Goal: Task Accomplishment & Management: Complete application form

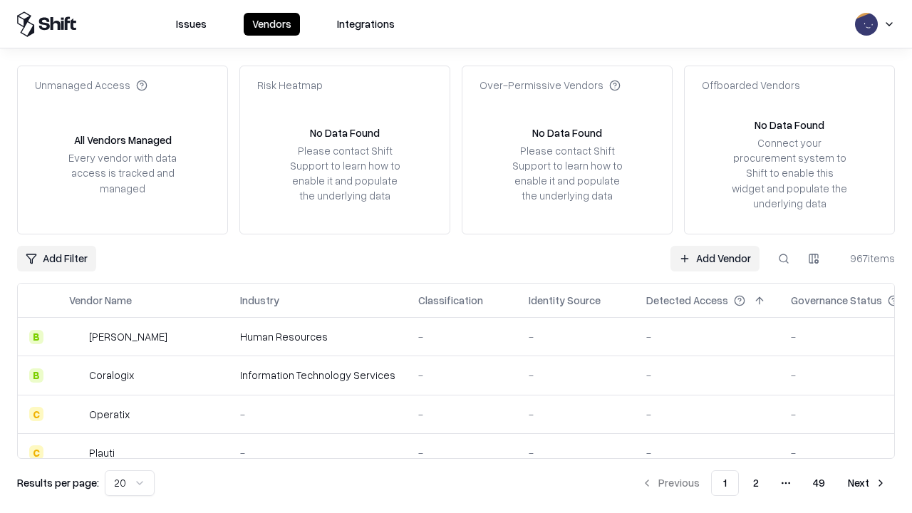
click at [715, 258] on link "Add Vendor" at bounding box center [714, 259] width 89 height 26
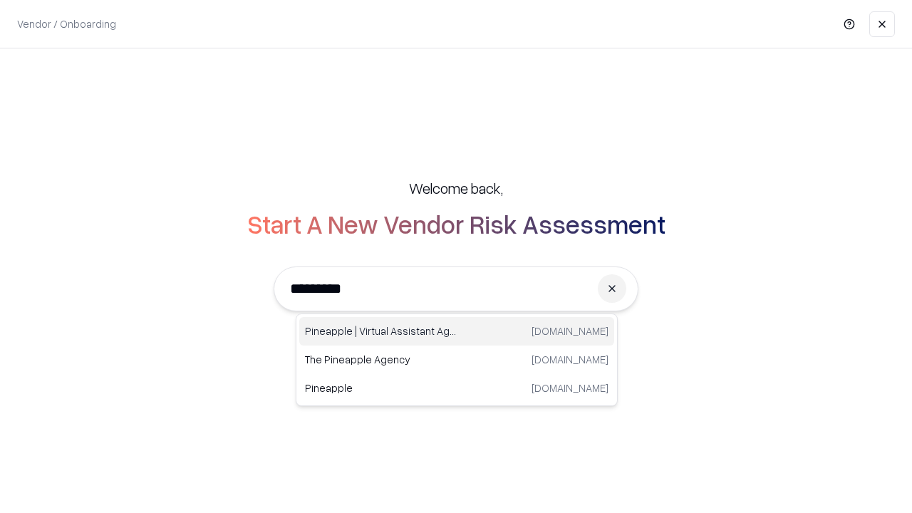
click at [457, 331] on div "Pineapple | Virtual Assistant Agency trypineapple.com" at bounding box center [456, 331] width 315 height 28
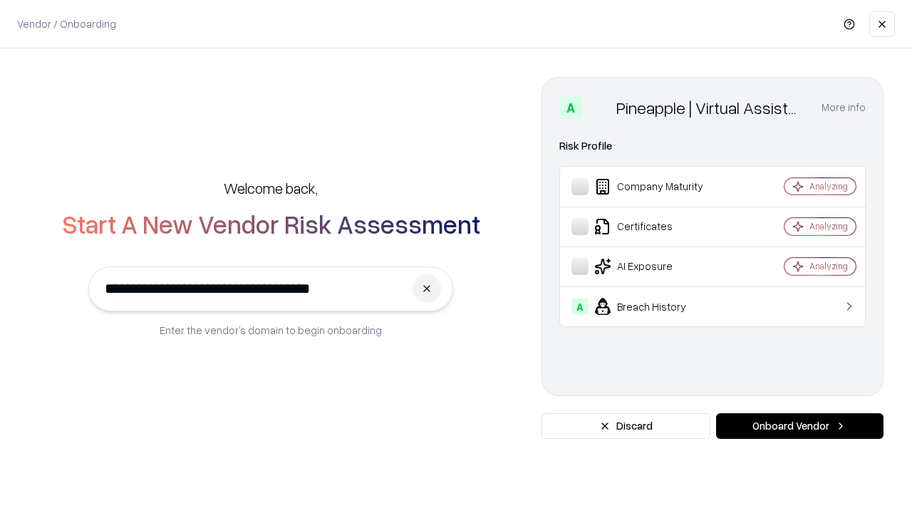
type input "**********"
click at [799, 426] on button "Onboard Vendor" at bounding box center [799, 426] width 167 height 26
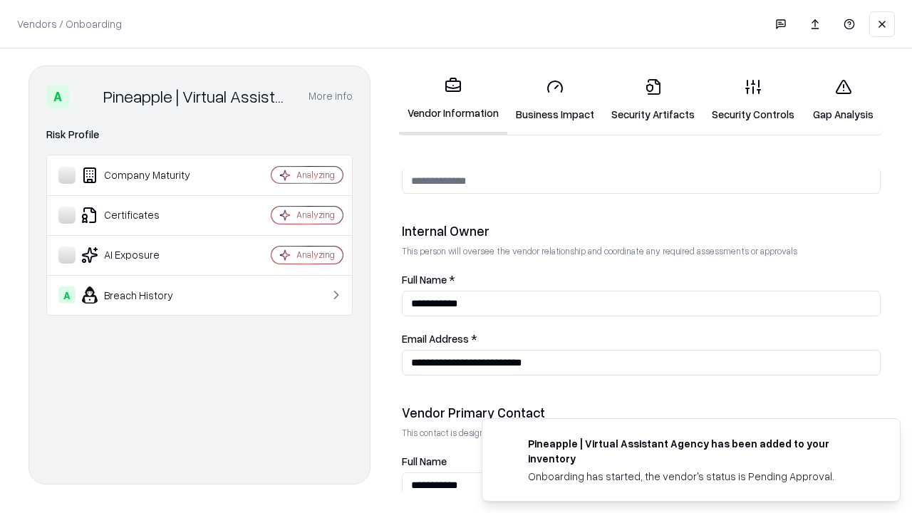
scroll to position [738, 0]
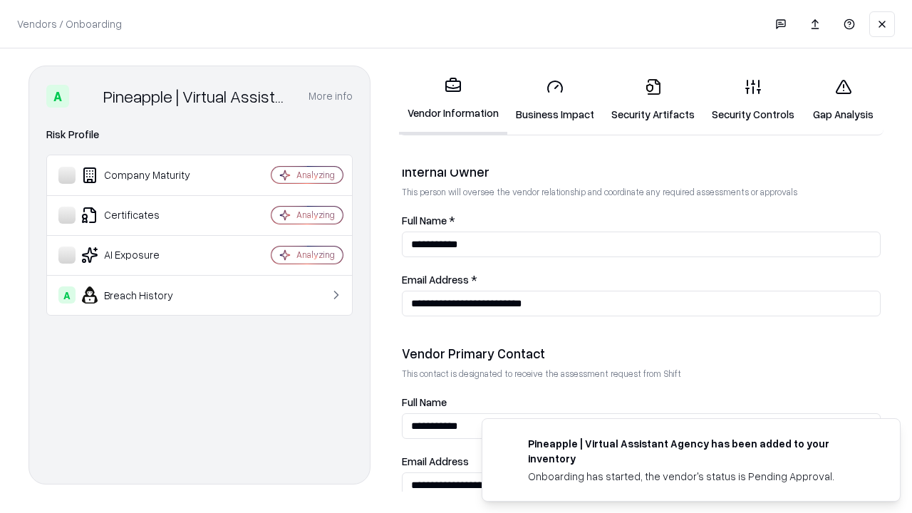
click at [555, 100] on link "Business Impact" at bounding box center [554, 100] width 95 height 66
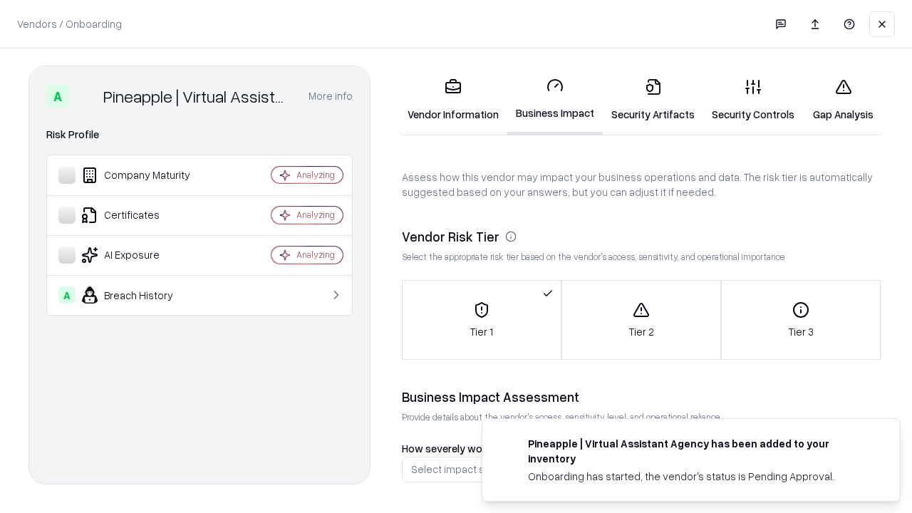
click at [653, 100] on link "Security Artifacts" at bounding box center [653, 100] width 100 height 66
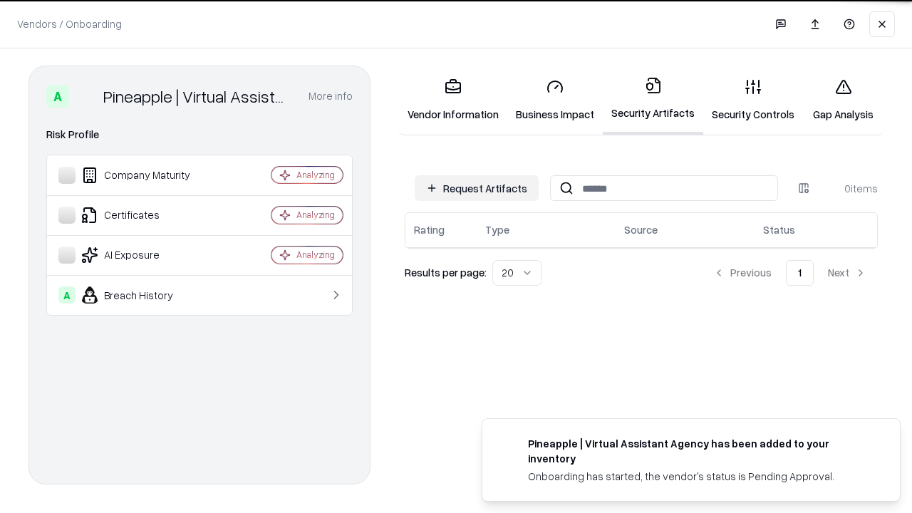
click at [477, 187] on button "Request Artifacts" at bounding box center [477, 188] width 124 height 26
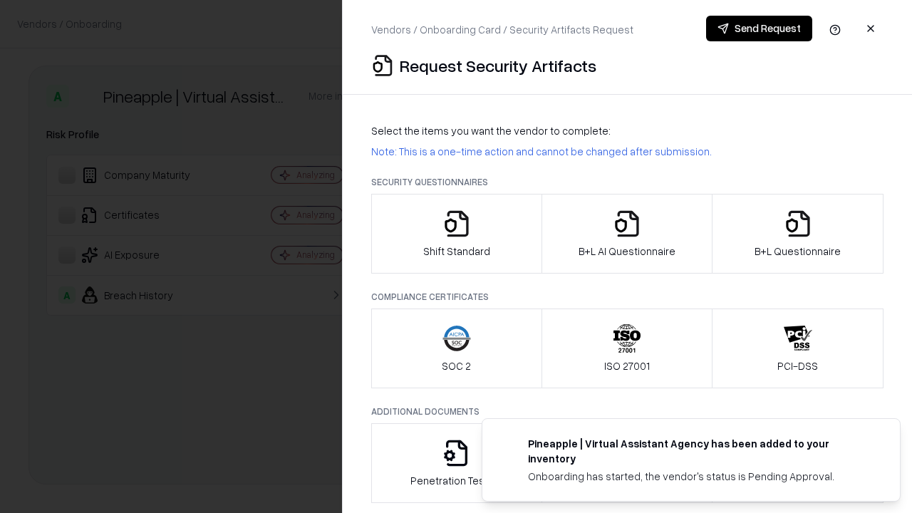
click at [456, 234] on icon "button" at bounding box center [456, 223] width 28 height 28
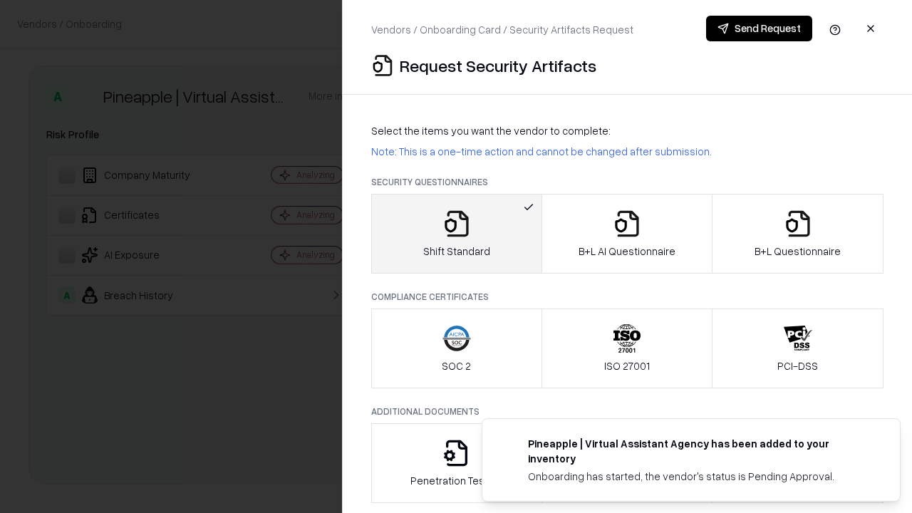
click at [759, 28] on button "Send Request" at bounding box center [759, 29] width 106 height 26
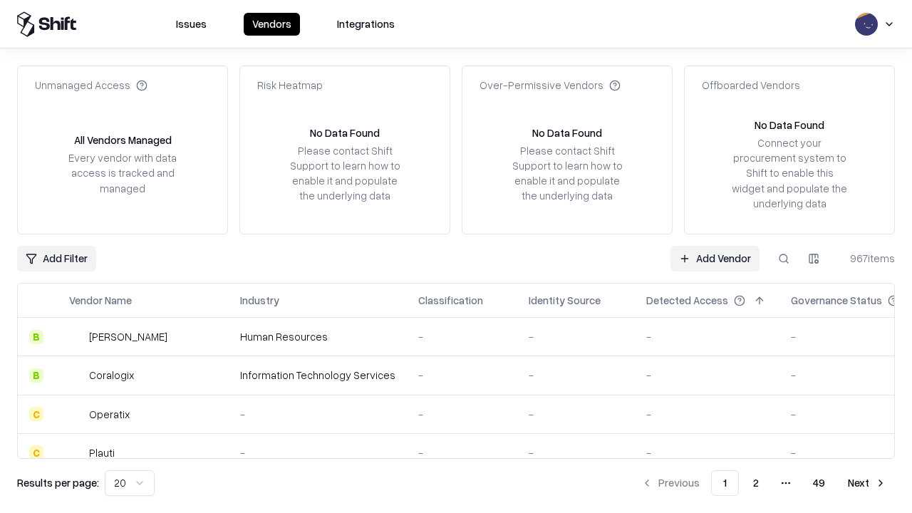
click at [784, 258] on button at bounding box center [784, 259] width 26 height 26
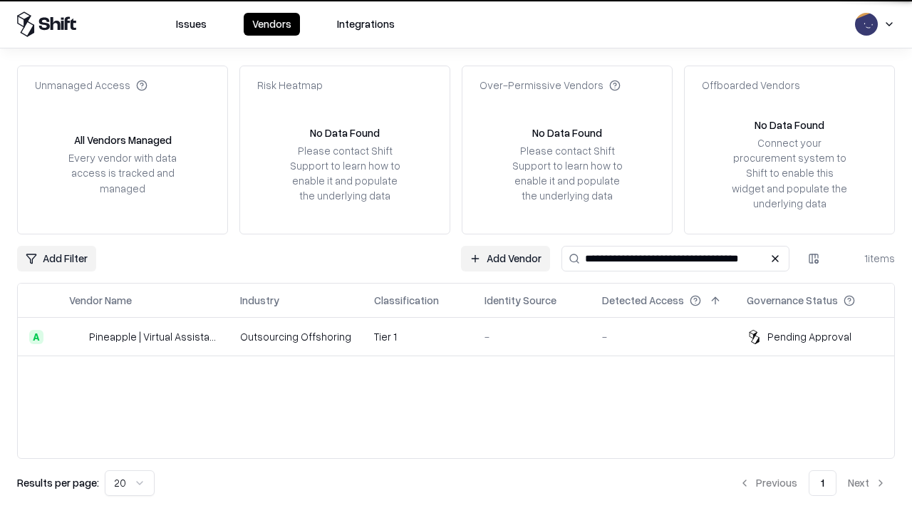
type input "**********"
click at [464, 336] on td "Tier 1" at bounding box center [418, 337] width 110 height 38
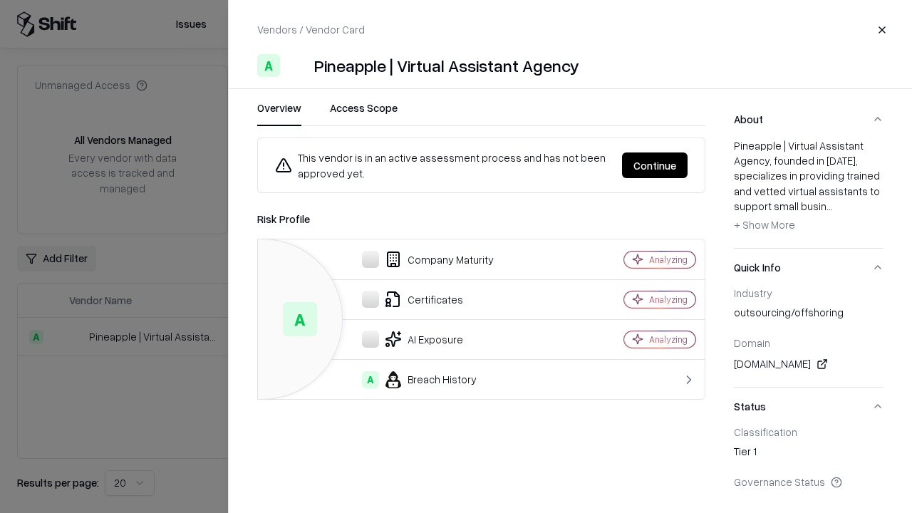
click at [655, 165] on button "Continue" at bounding box center [655, 165] width 66 height 26
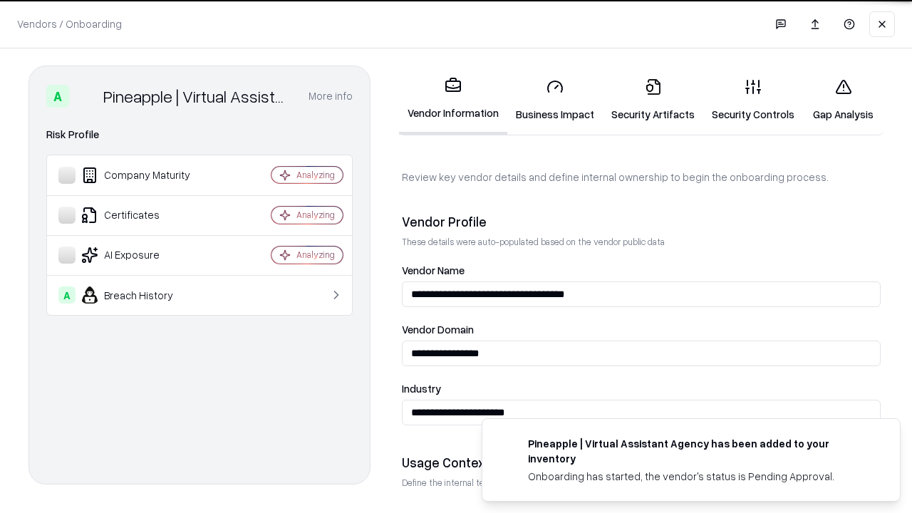
click at [653, 100] on link "Security Artifacts" at bounding box center [653, 100] width 100 height 66
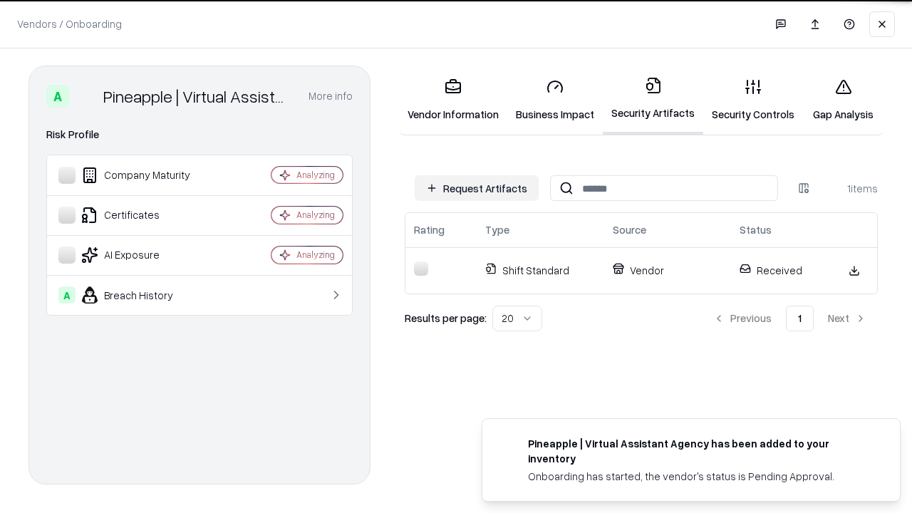
click at [843, 100] on link "Gap Analysis" at bounding box center [843, 100] width 81 height 66
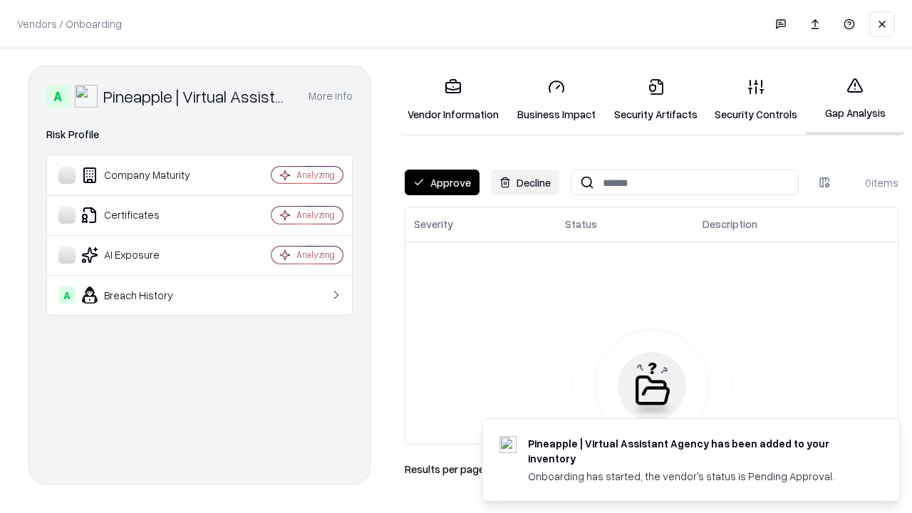
click at [442, 182] on button "Approve" at bounding box center [442, 183] width 75 height 26
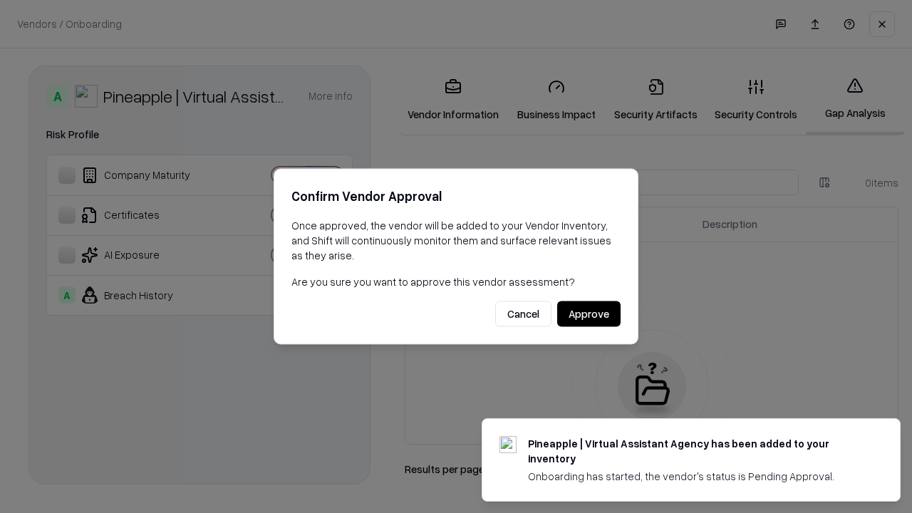
click at [588, 313] on button "Approve" at bounding box center [588, 314] width 63 height 26
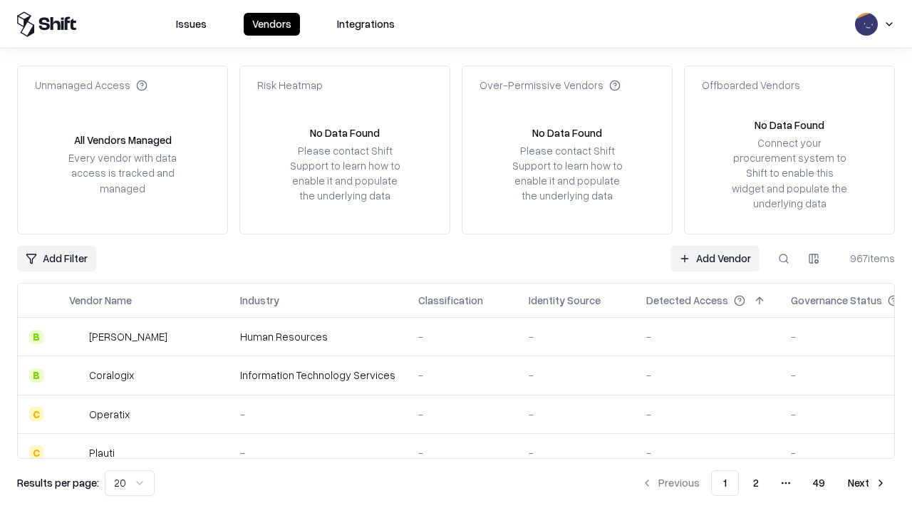
type input "**********"
click at [715, 258] on link "Add Vendor" at bounding box center [714, 259] width 89 height 26
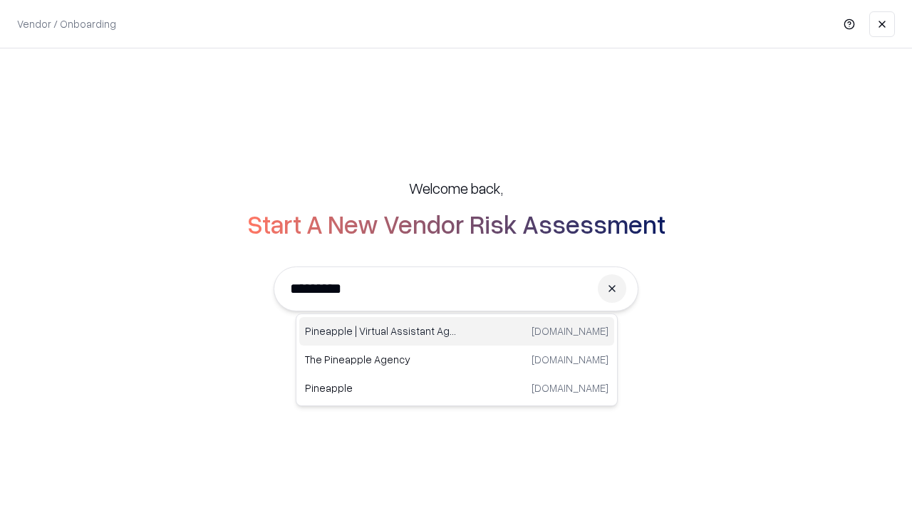
click at [457, 331] on div "Pineapple | Virtual Assistant Agency [DOMAIN_NAME]" at bounding box center [456, 331] width 315 height 28
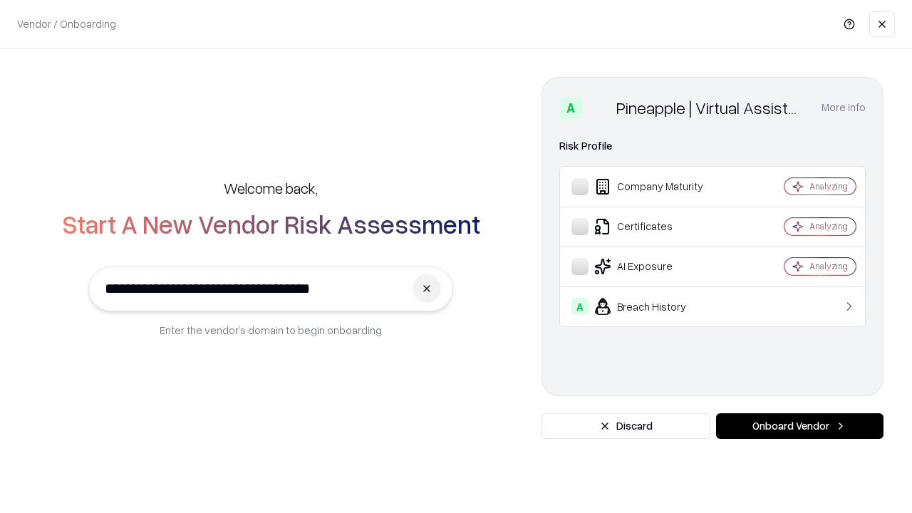
type input "**********"
click at [799, 426] on button "Onboard Vendor" at bounding box center [799, 426] width 167 height 26
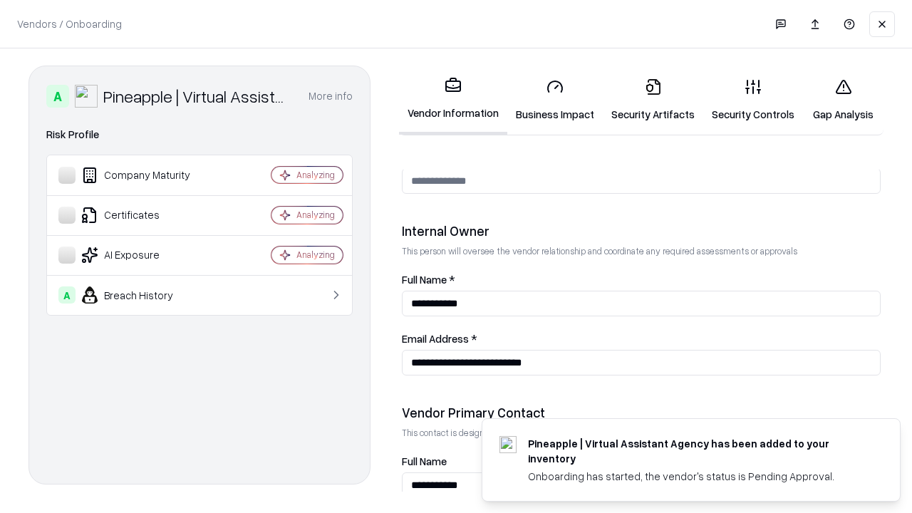
scroll to position [738, 0]
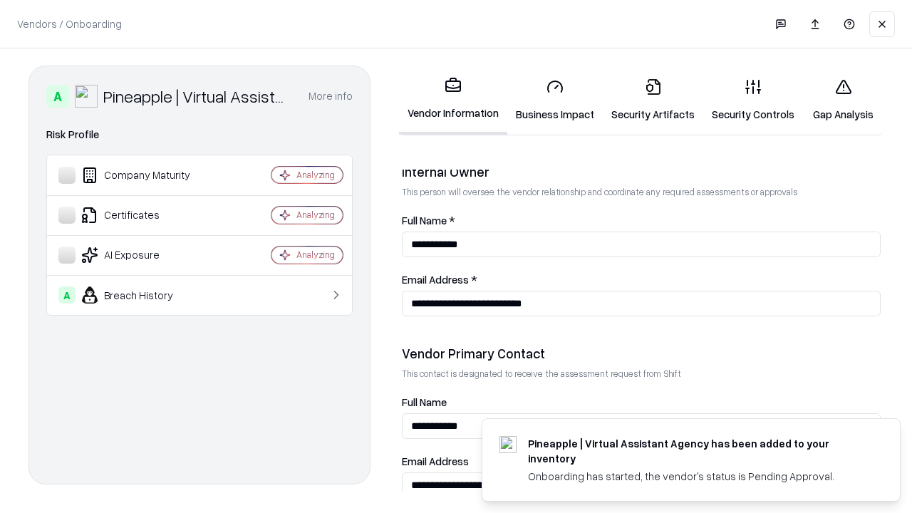
click at [843, 100] on link "Gap Analysis" at bounding box center [843, 100] width 81 height 66
